Goal: Task Accomplishment & Management: Manage account settings

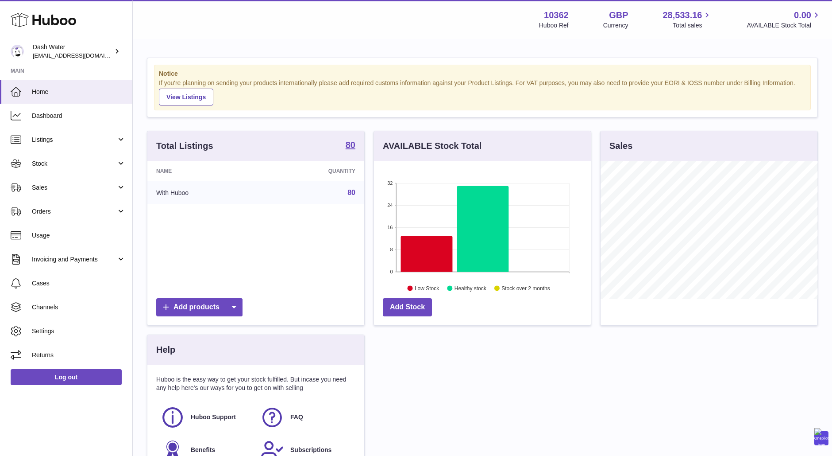
scroll to position [138, 217]
click at [61, 183] on span "Sales" at bounding box center [74, 187] width 85 height 8
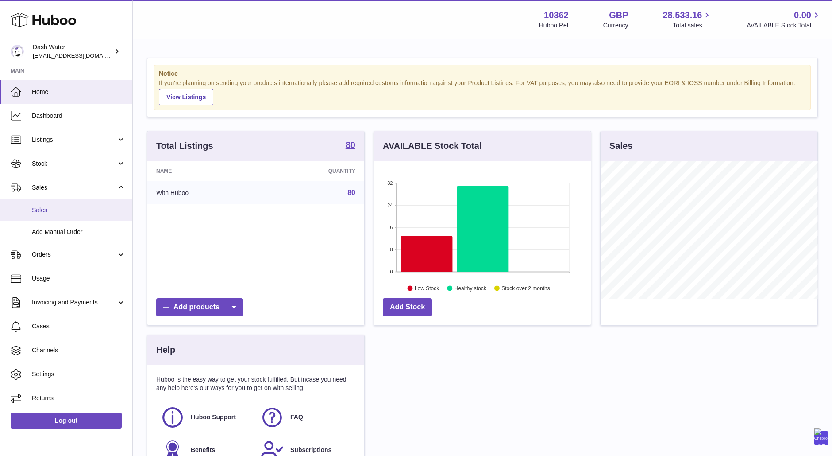
click at [59, 212] on span "Sales" at bounding box center [79, 210] width 94 height 8
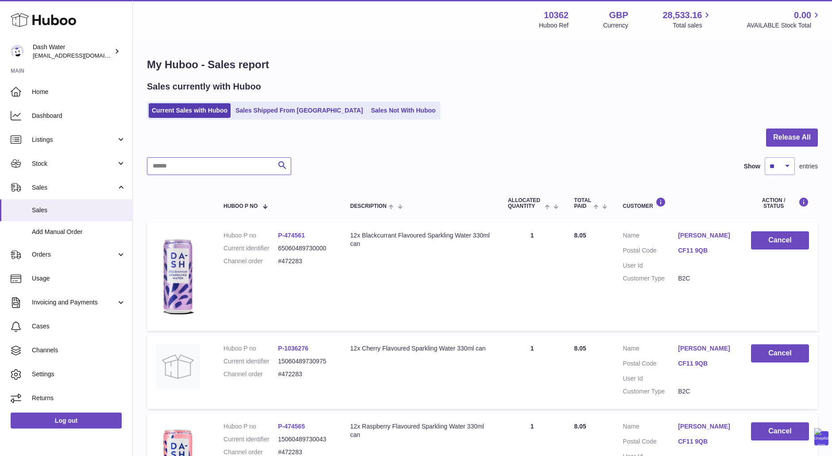
click at [222, 167] on input "text" at bounding box center [219, 166] width 144 height 18
paste input "******"
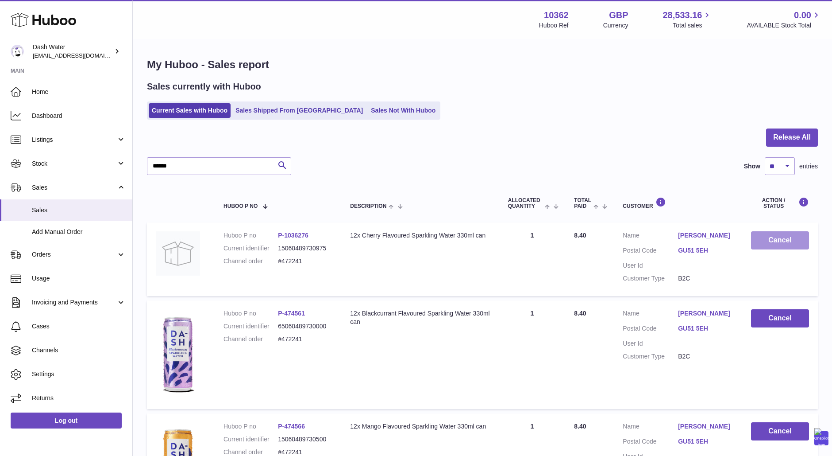
click at [778, 240] on button "Cancel" at bounding box center [780, 240] width 58 height 18
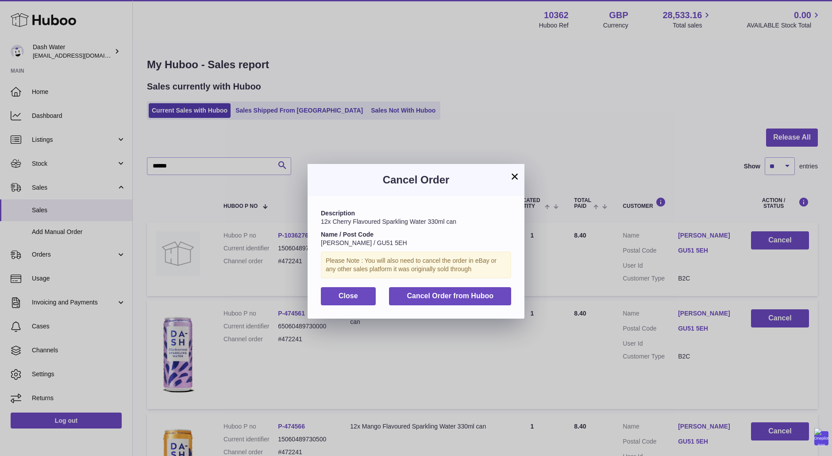
click at [490, 284] on div "Description 12x Cherry Flavoured Sparkling Water 330ml can Name / Post Code Cha…" at bounding box center [416, 257] width 217 height 122
click at [489, 290] on button "Cancel Order from Huboo" at bounding box center [450, 296] width 122 height 18
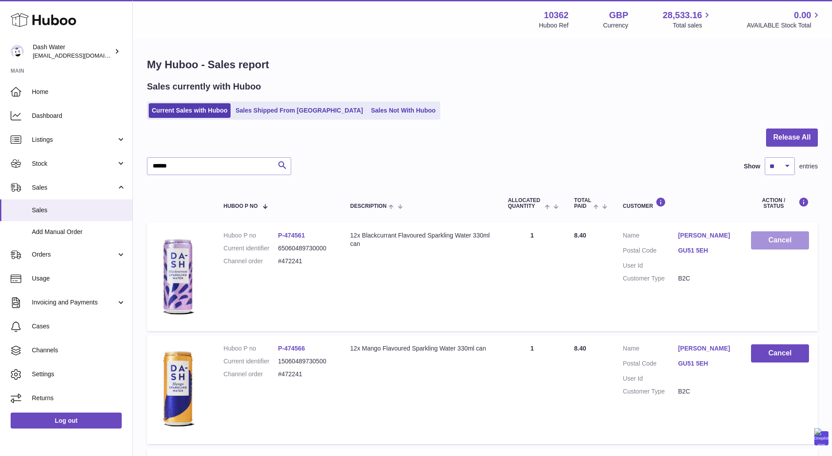
click at [776, 237] on button "Cancel" at bounding box center [780, 240] width 58 height 18
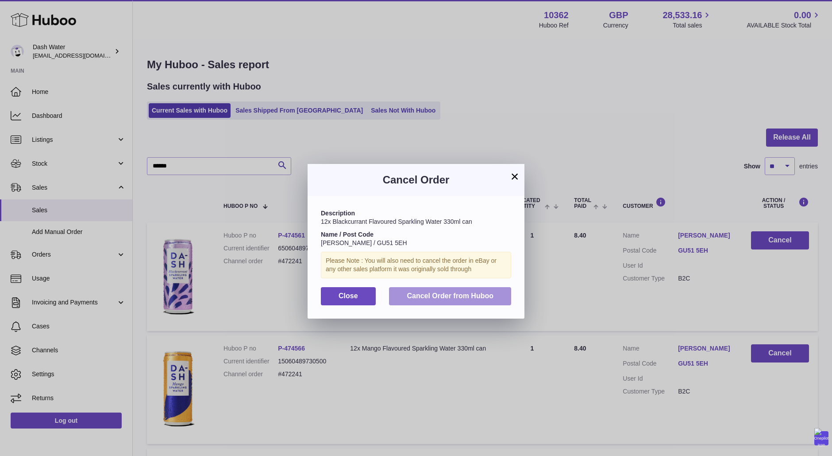
click at [425, 301] on button "Cancel Order from Huboo" at bounding box center [450, 296] width 122 height 18
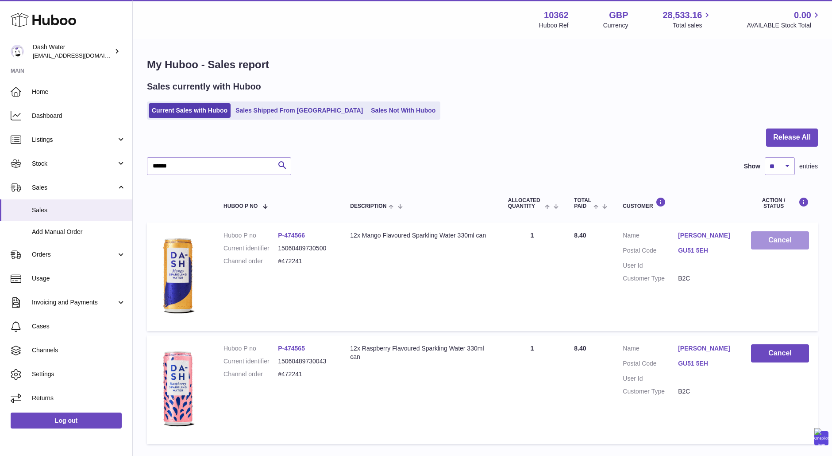
click at [777, 243] on button "Cancel" at bounding box center [780, 240] width 58 height 18
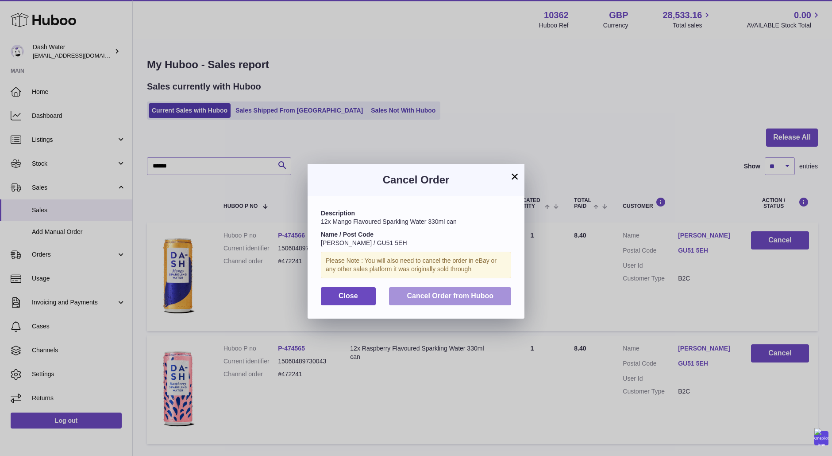
click at [479, 292] on span "Cancel Order from Huboo" at bounding box center [450, 296] width 87 height 8
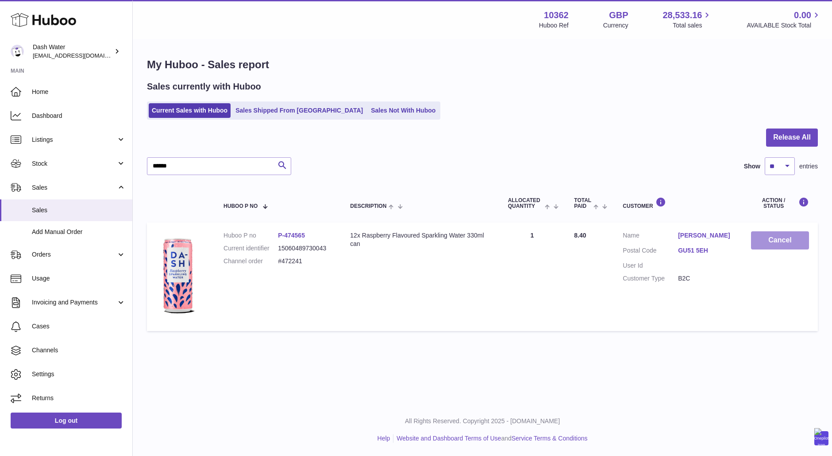
click at [778, 240] on button "Cancel" at bounding box center [780, 240] width 58 height 18
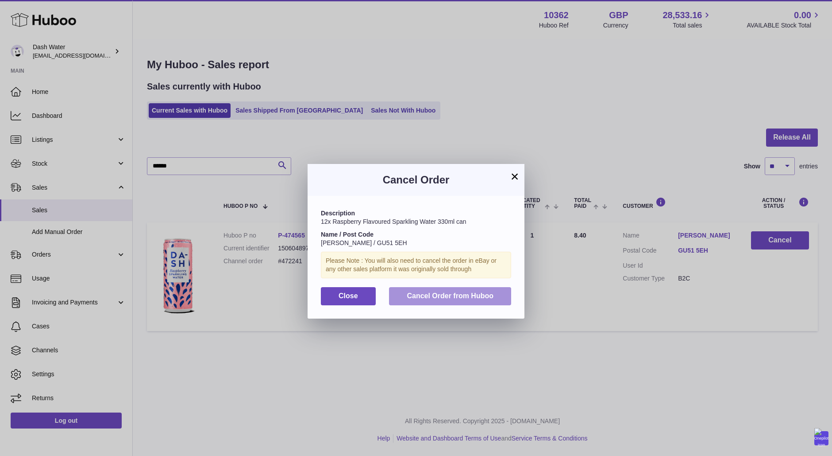
click at [480, 298] on span "Cancel Order from Huboo" at bounding box center [450, 296] width 87 height 8
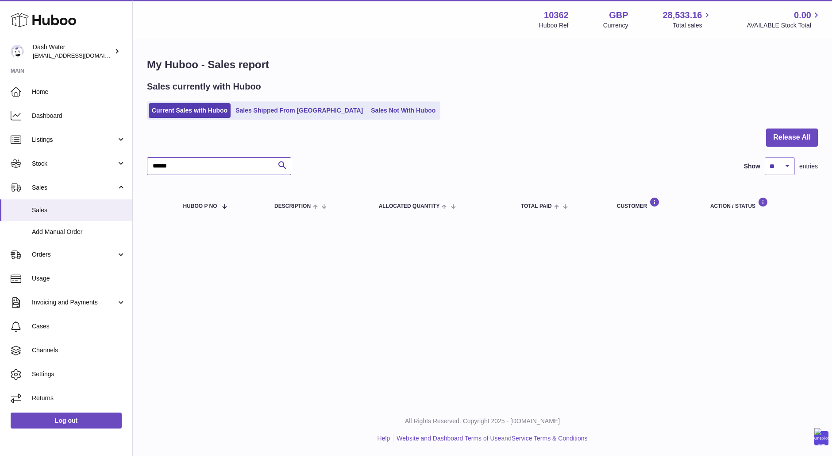
click at [175, 163] on input "******" at bounding box center [219, 166] width 144 height 18
paste input "*"
type input "*******"
